Goal: Obtain resource: Download file/media

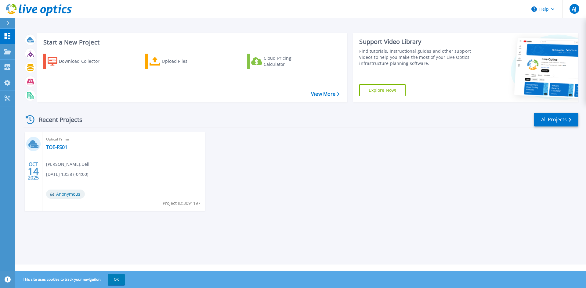
click at [398, 177] on div "OCT 14 2025 Optical Prime TOE-FS01 Rishabh Sharma , Dell 10/14/2025, 13:38 (-04…" at bounding box center [298, 177] width 559 height 91
click at [10, 66] on icon at bounding box center [8, 67] width 6 height 6
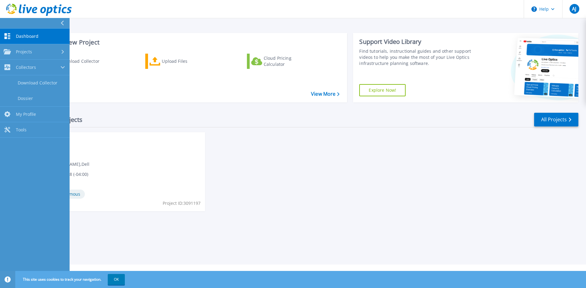
click at [23, 38] on span "Dashboard" at bounding box center [27, 36] width 23 height 5
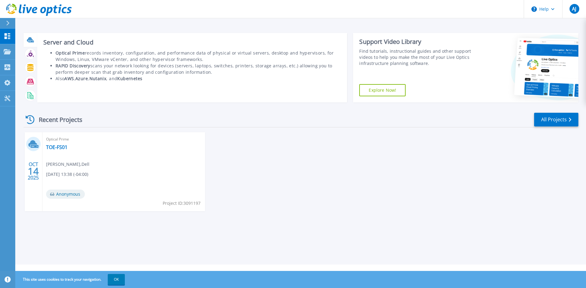
click at [34, 41] on icon at bounding box center [30, 42] width 5 height 2
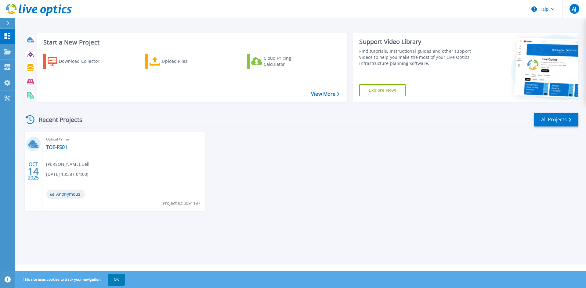
drag, startPoint x: 123, startPoint y: 176, endPoint x: 112, endPoint y: 165, distance: 15.3
click at [123, 176] on div "Optical Prime TOE-FS01 Rishabh Sharma , Dell 10/14/2025, 13:38 (-04:00) Anonymo…" at bounding box center [123, 171] width 163 height 79
click at [61, 146] on link "TOE-FS01" at bounding box center [56, 147] width 21 height 6
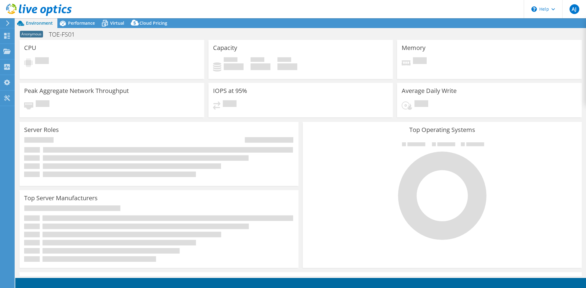
select select "USD"
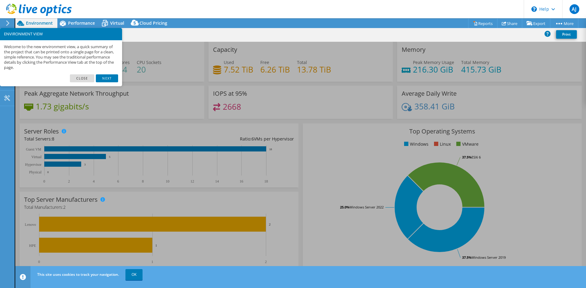
click at [308, 161] on div "Top Operating Systems Windows Linux VMware 37.5% Windows Server 2019 25.0% Wind…" at bounding box center [442, 197] width 279 height 146
click at [101, 77] on link "Next" at bounding box center [107, 78] width 22 height 8
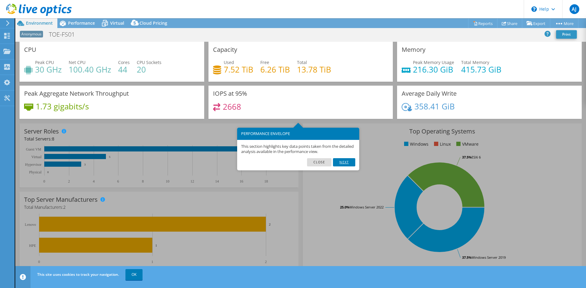
click at [348, 161] on link "Next" at bounding box center [344, 162] width 22 height 8
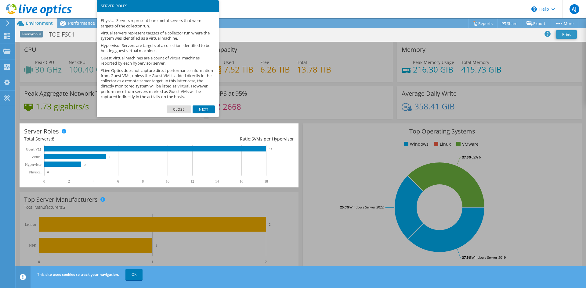
click at [206, 113] on link "Next" at bounding box center [203, 110] width 22 height 8
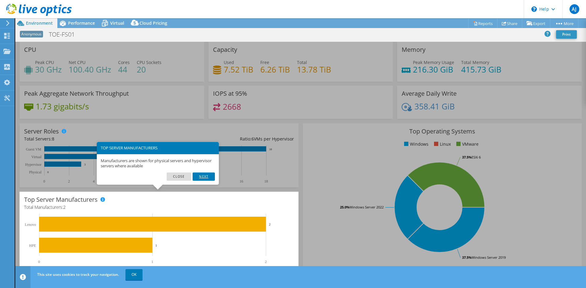
click at [203, 179] on link "Next" at bounding box center [203, 177] width 22 height 8
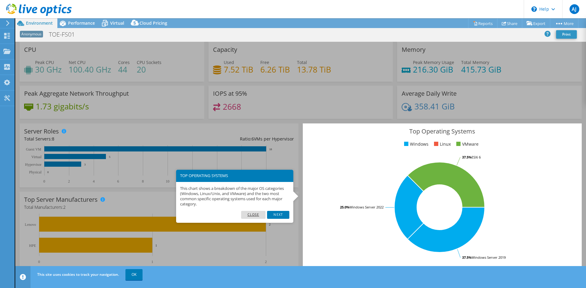
click at [252, 213] on link "Close" at bounding box center [253, 215] width 25 height 8
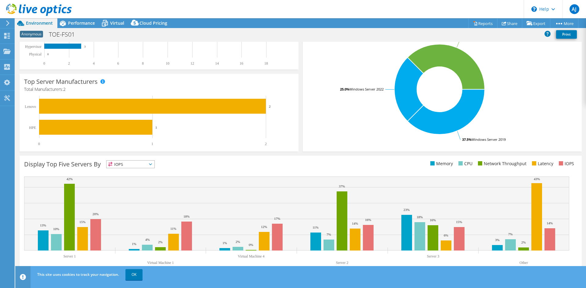
scroll to position [119, 0]
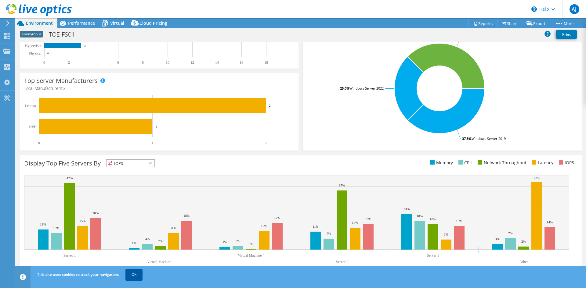
click at [134, 276] on link "OK" at bounding box center [133, 274] width 17 height 11
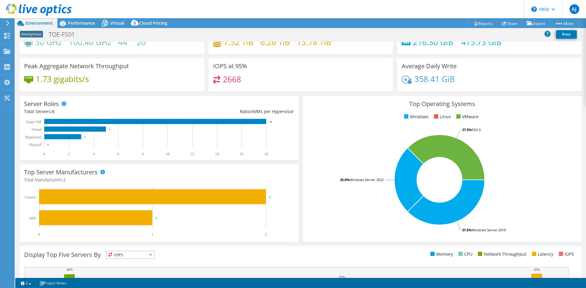
scroll to position [0, 0]
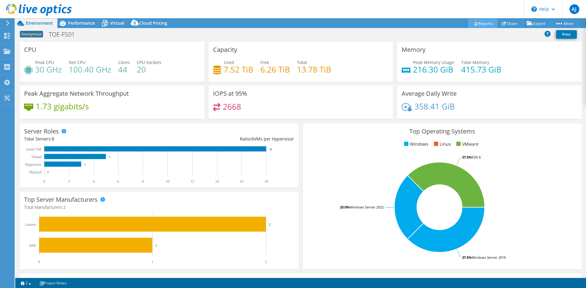
click at [474, 24] on icon at bounding box center [475, 24] width 3 height 4
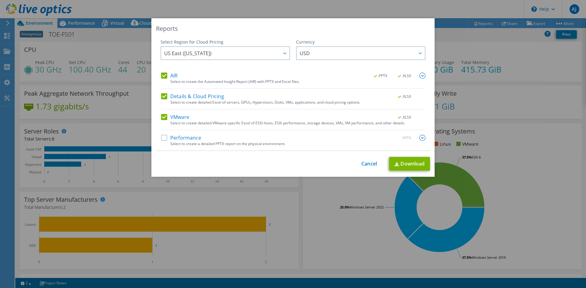
click at [164, 137] on label "Performance" at bounding box center [181, 138] width 40 height 6
click at [0, 0] on input "Performance" at bounding box center [0, 0] width 0 height 0
click at [271, 54] on span "US East (Virginia)" at bounding box center [226, 53] width 125 height 13
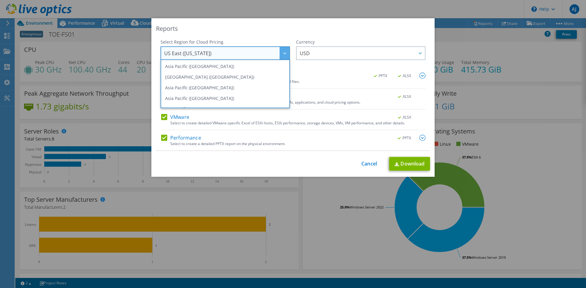
click at [271, 54] on span "US East (Virginia)" at bounding box center [226, 53] width 125 height 13
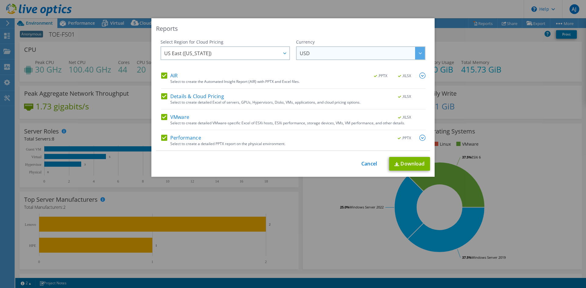
click at [321, 53] on span "USD" at bounding box center [361, 53] width 125 height 13
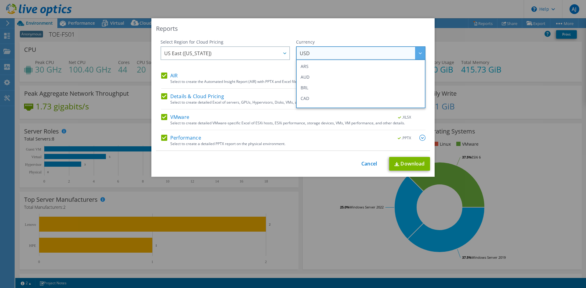
click at [321, 53] on span "USD" at bounding box center [361, 53] width 125 height 13
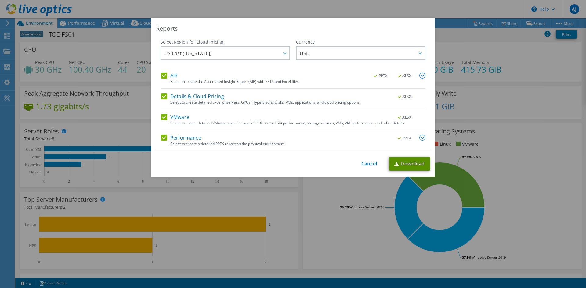
click at [399, 163] on link "Download" at bounding box center [409, 164] width 41 height 14
click at [367, 162] on link "Cancel" at bounding box center [369, 164] width 16 height 6
